Goal: Navigation & Orientation: Find specific page/section

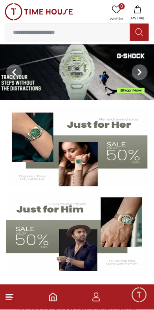
click at [138, 297] on span "Minimize live chat window" at bounding box center [139, 294] width 23 height 23
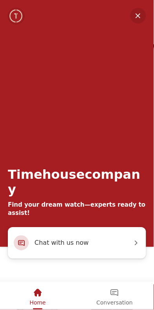
scroll to position [55, 0]
click at [112, 241] on span "Chat with us now" at bounding box center [84, 243] width 98 height 10
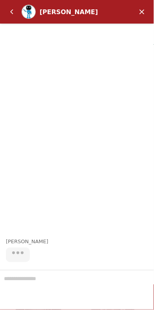
click at [88, 274] on div at bounding box center [77, 290] width 154 height 40
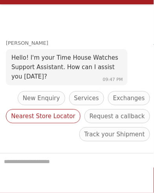
click at [68, 117] on span "Nearest Store Locator" at bounding box center [43, 116] width 64 height 9
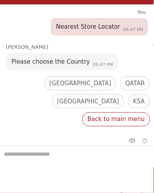
click at [132, 119] on span "Back to main menu" at bounding box center [116, 119] width 57 height 9
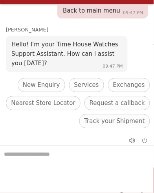
scroll to position [89, 0]
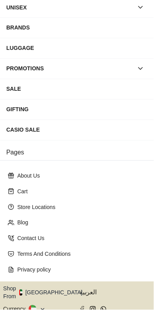
scroll to position [111, 0]
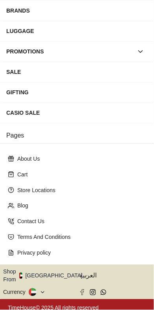
click at [53, 269] on button "Shop From [GEOGRAPHIC_DATA]" at bounding box center [45, 276] width 85 height 16
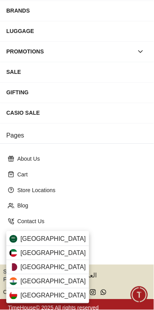
scroll to position [0, 0]
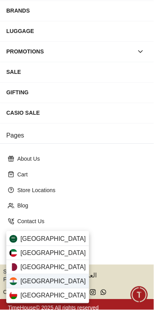
click at [47, 281] on div "[GEOGRAPHIC_DATA]" at bounding box center [47, 281] width 83 height 14
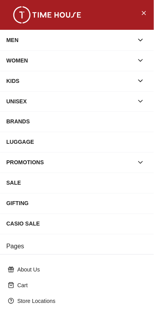
scroll to position [111, 0]
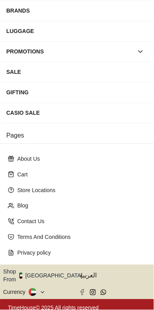
click at [86, 273] on icon "button" at bounding box center [87, 276] width 3 height 6
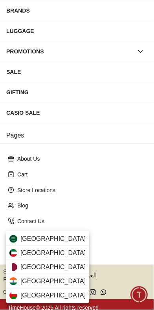
scroll to position [0, 0]
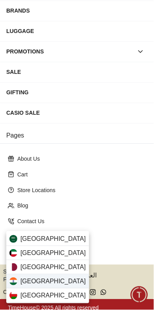
click at [42, 283] on div "[GEOGRAPHIC_DATA]" at bounding box center [47, 281] width 83 height 14
